Goal: Information Seeking & Learning: Learn about a topic

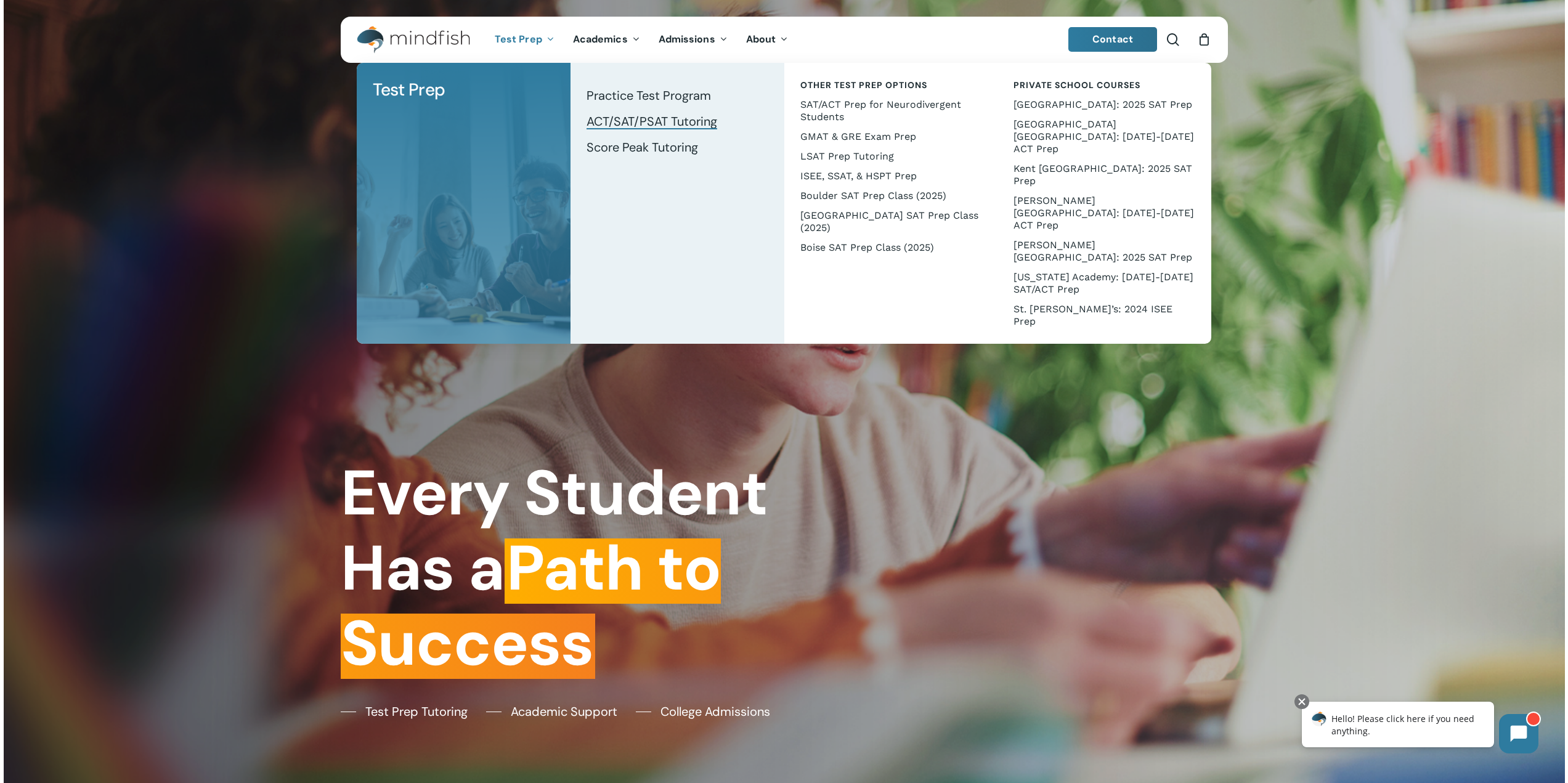
click at [677, 123] on span "ACT/SAT/PSAT Tutoring" at bounding box center [651, 121] width 131 height 16
click at [672, 148] on span "Score Peak Tutoring" at bounding box center [642, 147] width 111 height 16
click at [672, 149] on span "Score Peak Tutoring" at bounding box center [642, 147] width 111 height 16
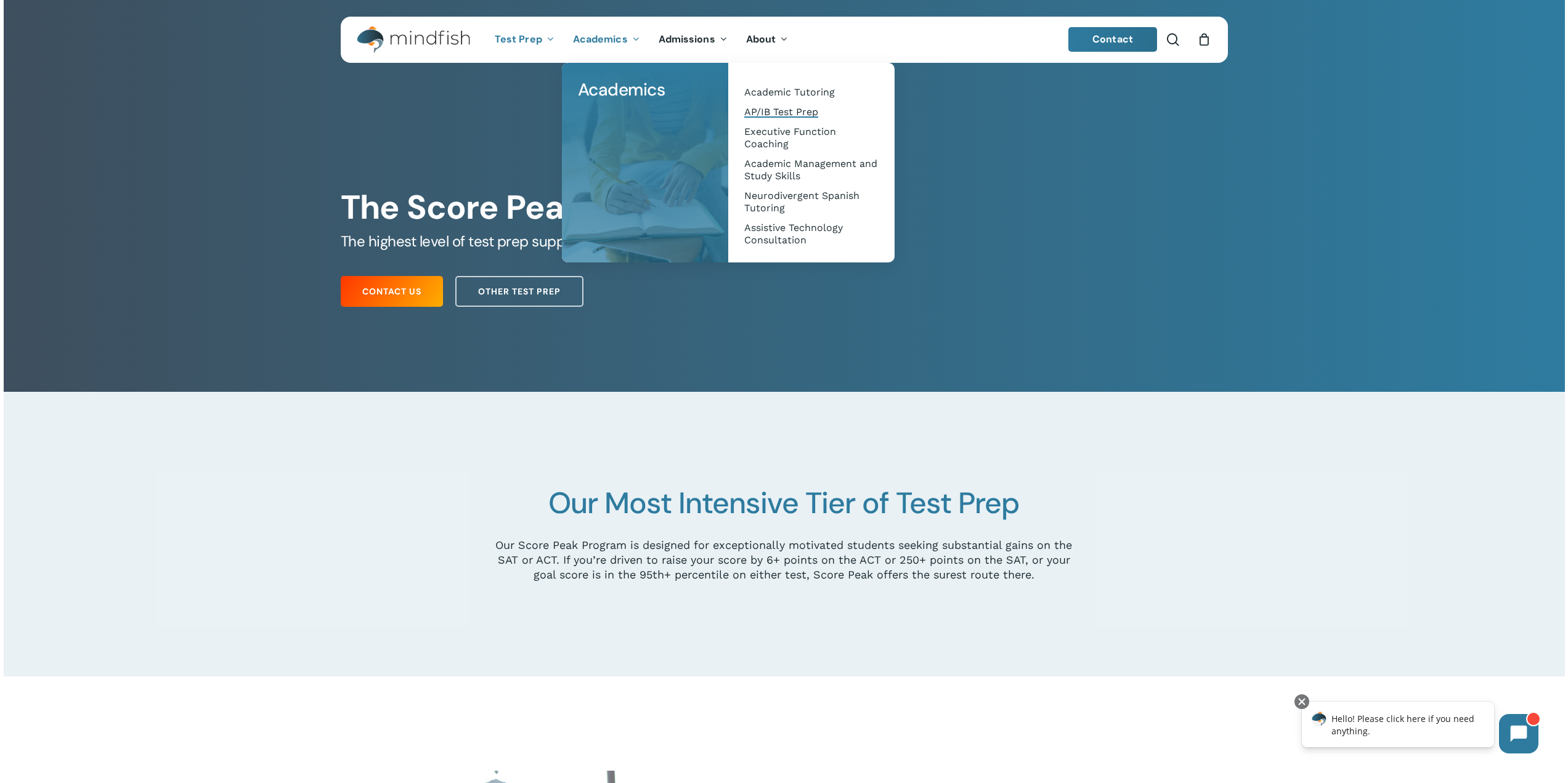
click at [800, 114] on span "AP/IB Test Prep" at bounding box center [781, 112] width 74 height 12
